Goal: Navigation & Orientation: Find specific page/section

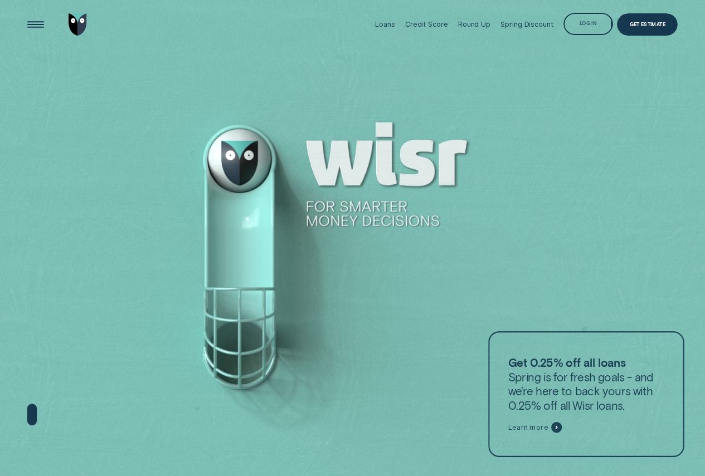
click at [593, 20] on div "Log in" at bounding box center [588, 22] width 17 height 4
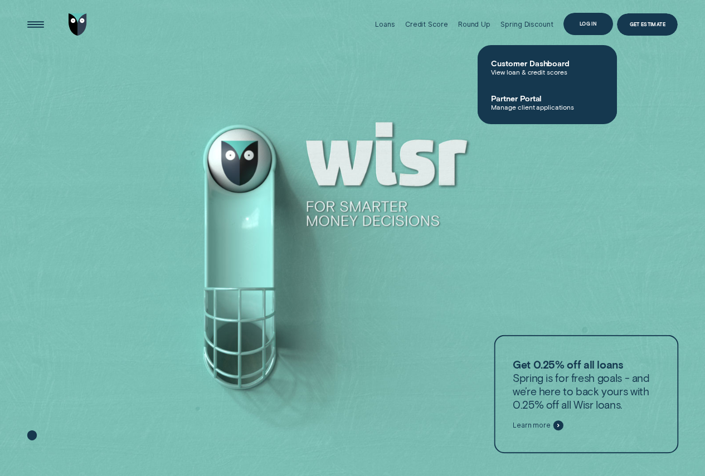
click at [588, 28] on div "Log in" at bounding box center [588, 24] width 50 height 22
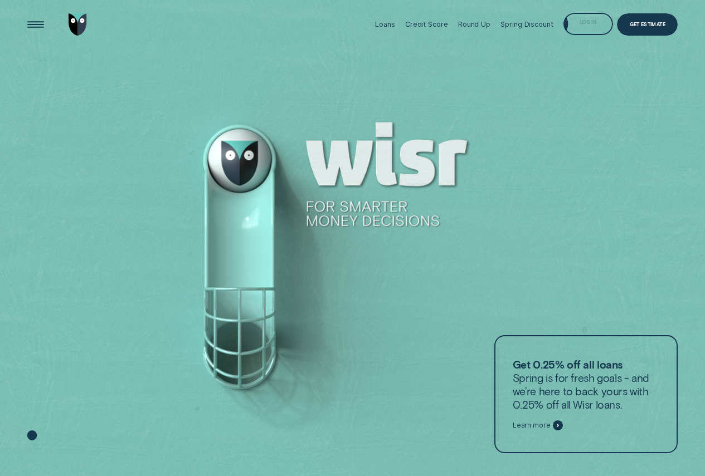
click at [584, 17] on div "Log in" at bounding box center [588, 24] width 50 height 22
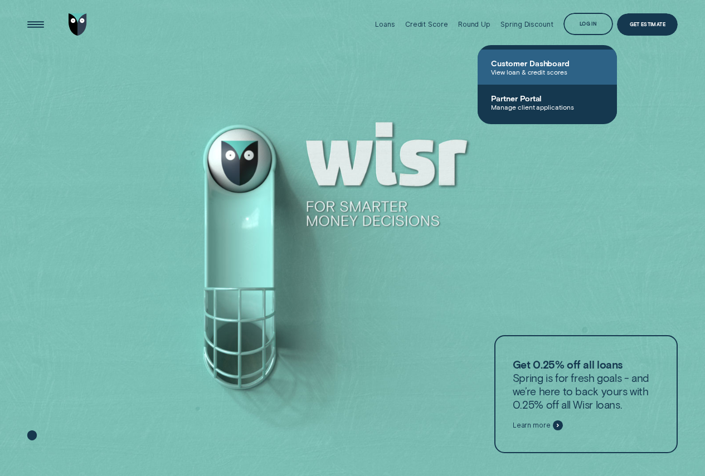
click at [541, 73] on span "View loan & credit scores" at bounding box center [547, 72] width 113 height 8
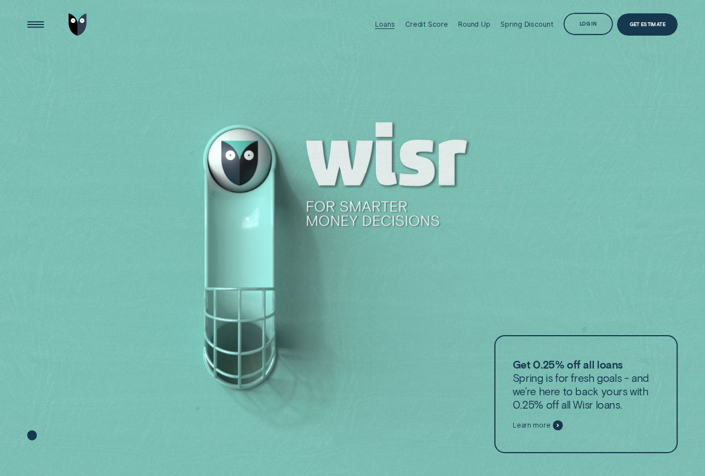
click at [392, 22] on div "Loans" at bounding box center [385, 24] width 20 height 8
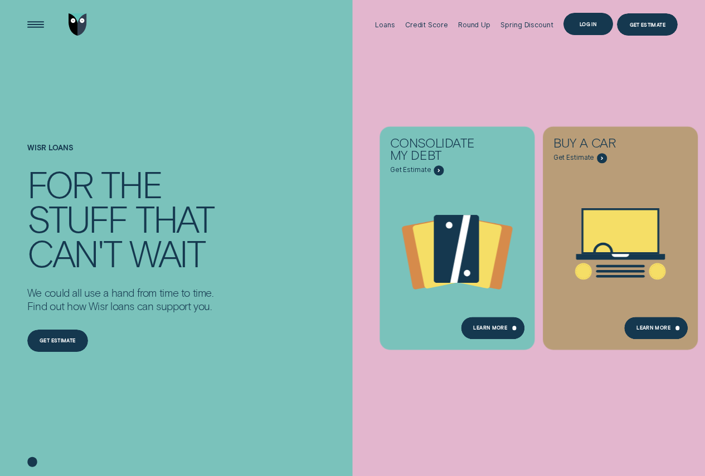
click at [575, 13] on div "Log in" at bounding box center [588, 24] width 50 height 22
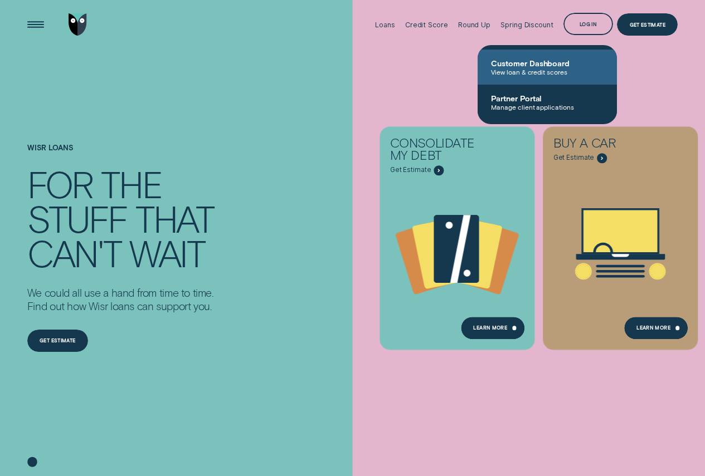
click at [531, 66] on span "Customer Dashboard" at bounding box center [547, 63] width 113 height 9
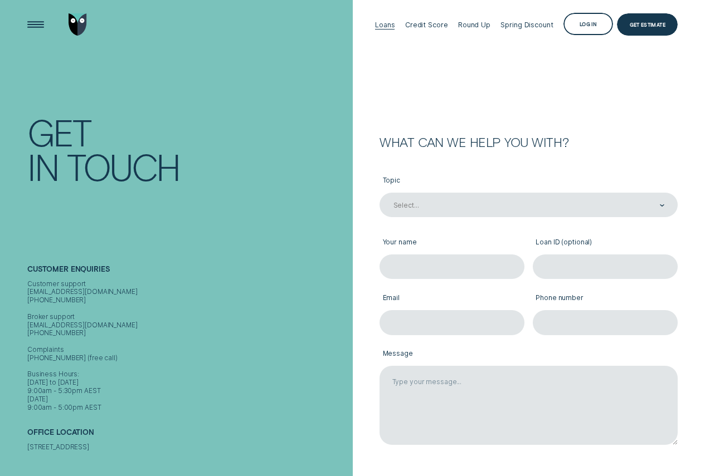
click at [387, 25] on div "Loans" at bounding box center [385, 25] width 20 height 8
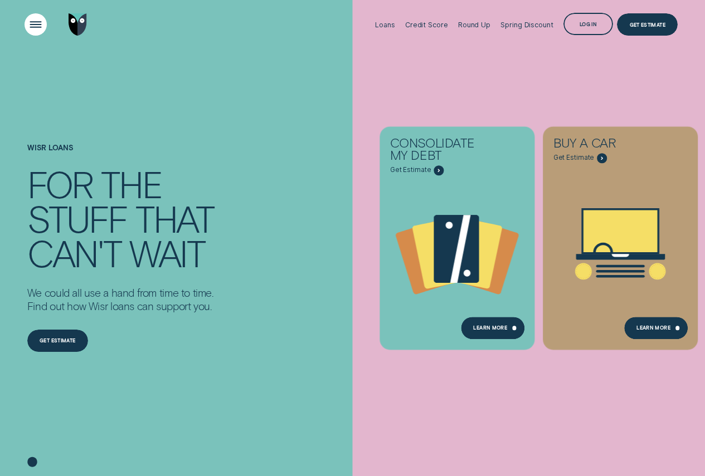
click at [45, 21] on div "Open Menu" at bounding box center [36, 25] width 32 height 32
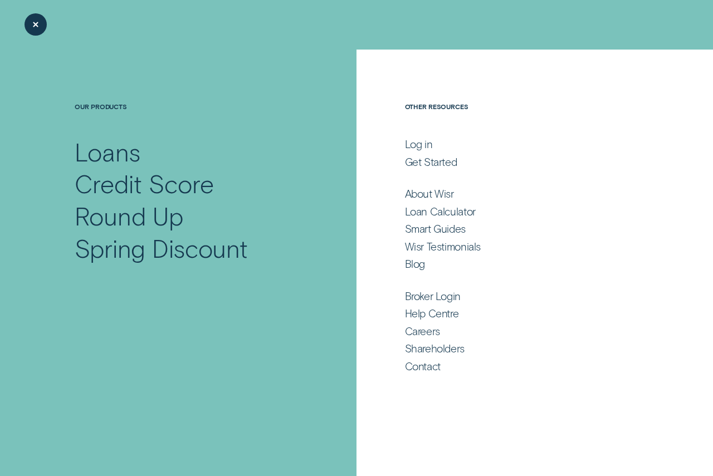
click at [417, 139] on div "Log in" at bounding box center [419, 144] width 28 height 13
